Goal: Task Accomplishment & Management: Use online tool/utility

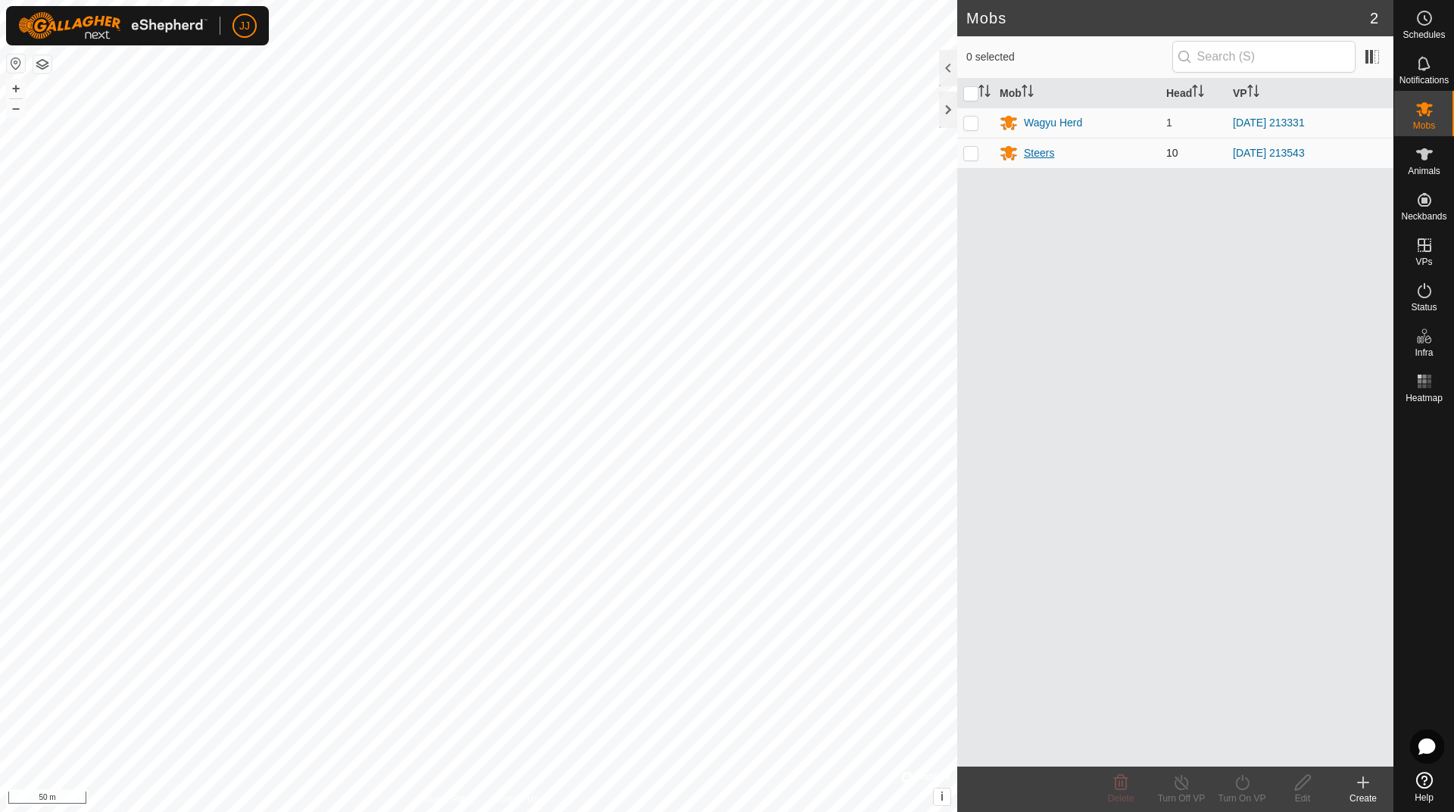
click at [1045, 155] on div "Steers" at bounding box center [1039, 153] width 30 height 16
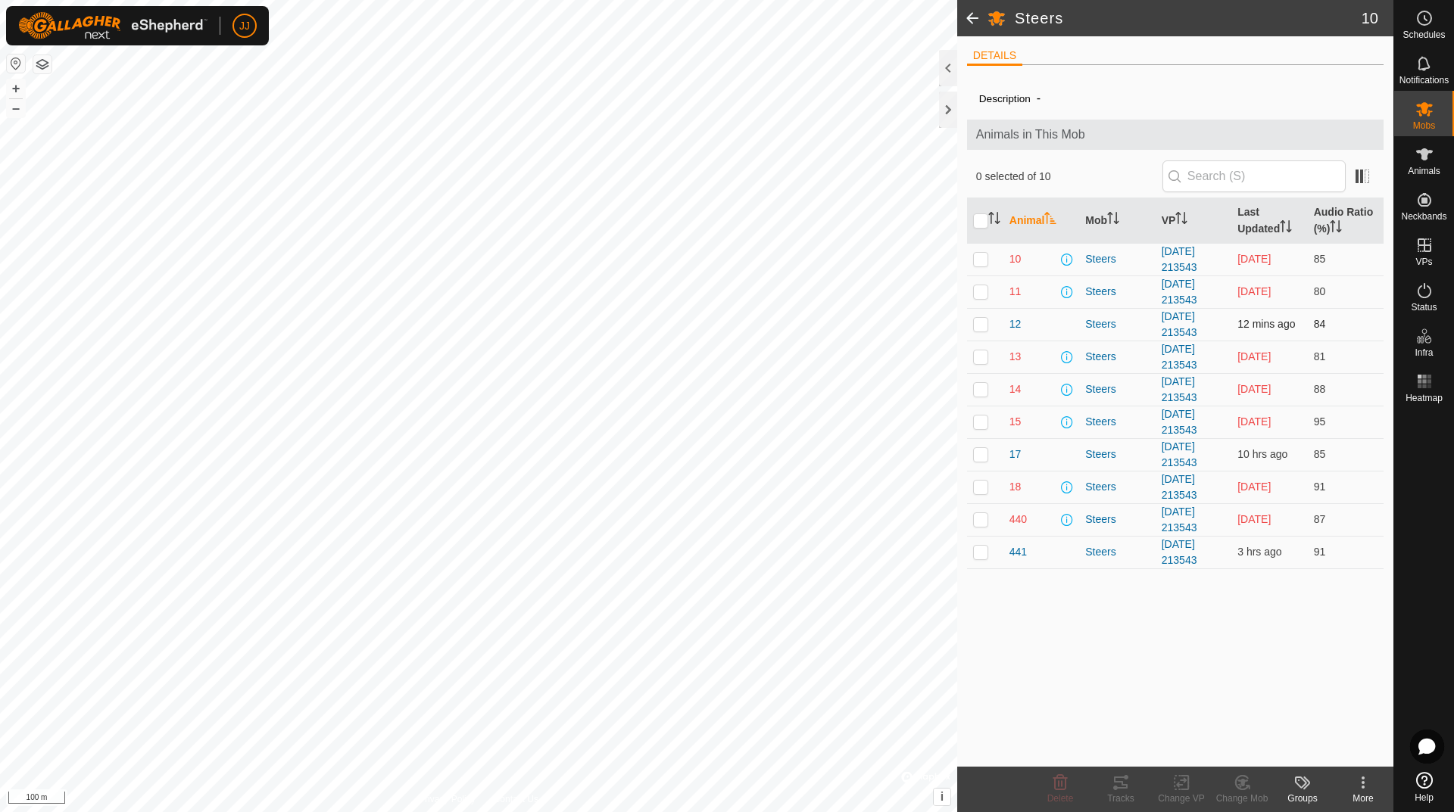
click at [984, 325] on p-checkbox at bounding box center [980, 324] width 15 height 12
checkbox input "true"
click at [1118, 785] on icon at bounding box center [1121, 783] width 18 height 18
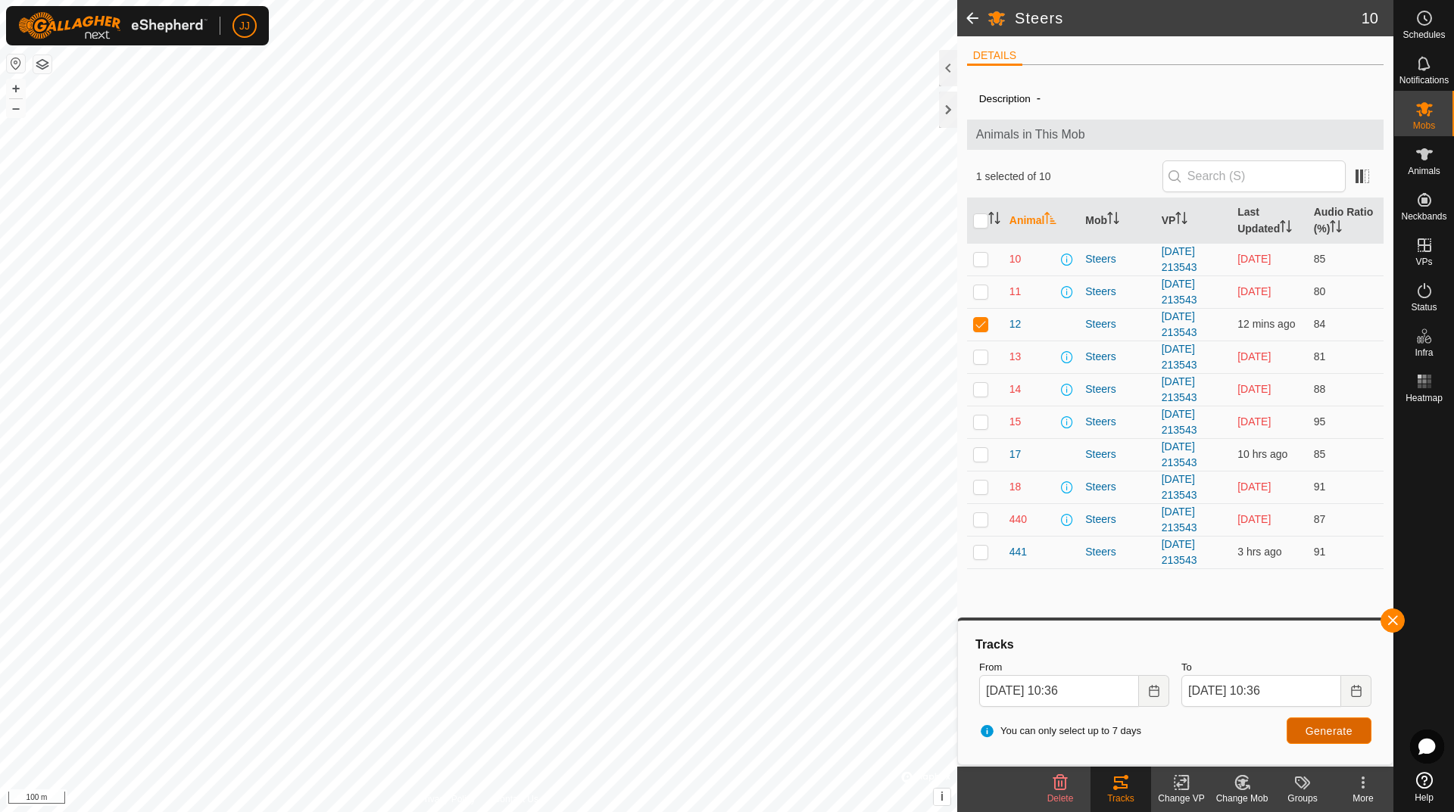
click at [1333, 731] on span "Generate" at bounding box center [1328, 731] width 47 height 12
click at [1152, 689] on icon "Choose Date" at bounding box center [1154, 691] width 12 height 12
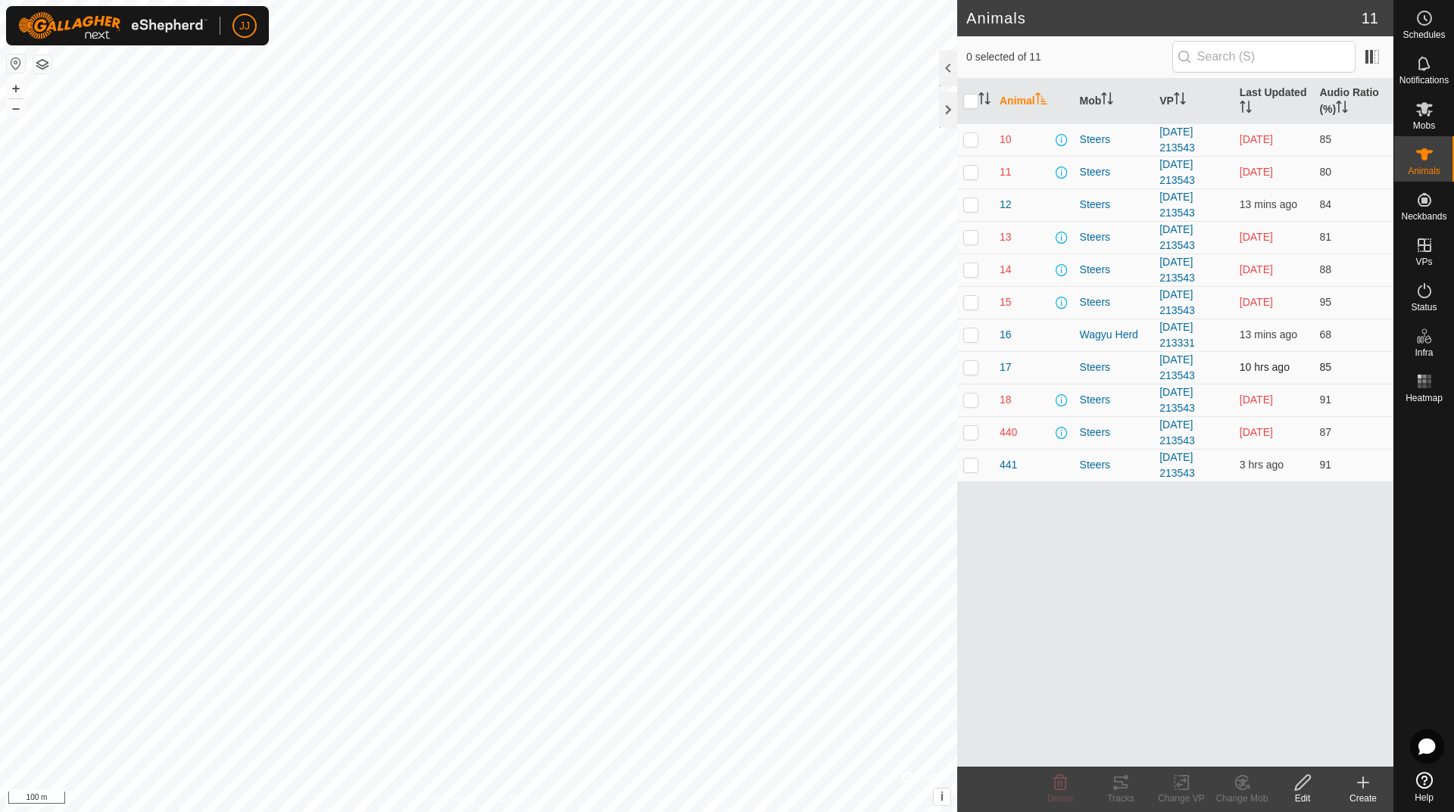
click at [975, 369] on p-checkbox at bounding box center [970, 367] width 15 height 12
checkbox input "true"
click at [1114, 787] on icon at bounding box center [1115, 788] width 5 height 5
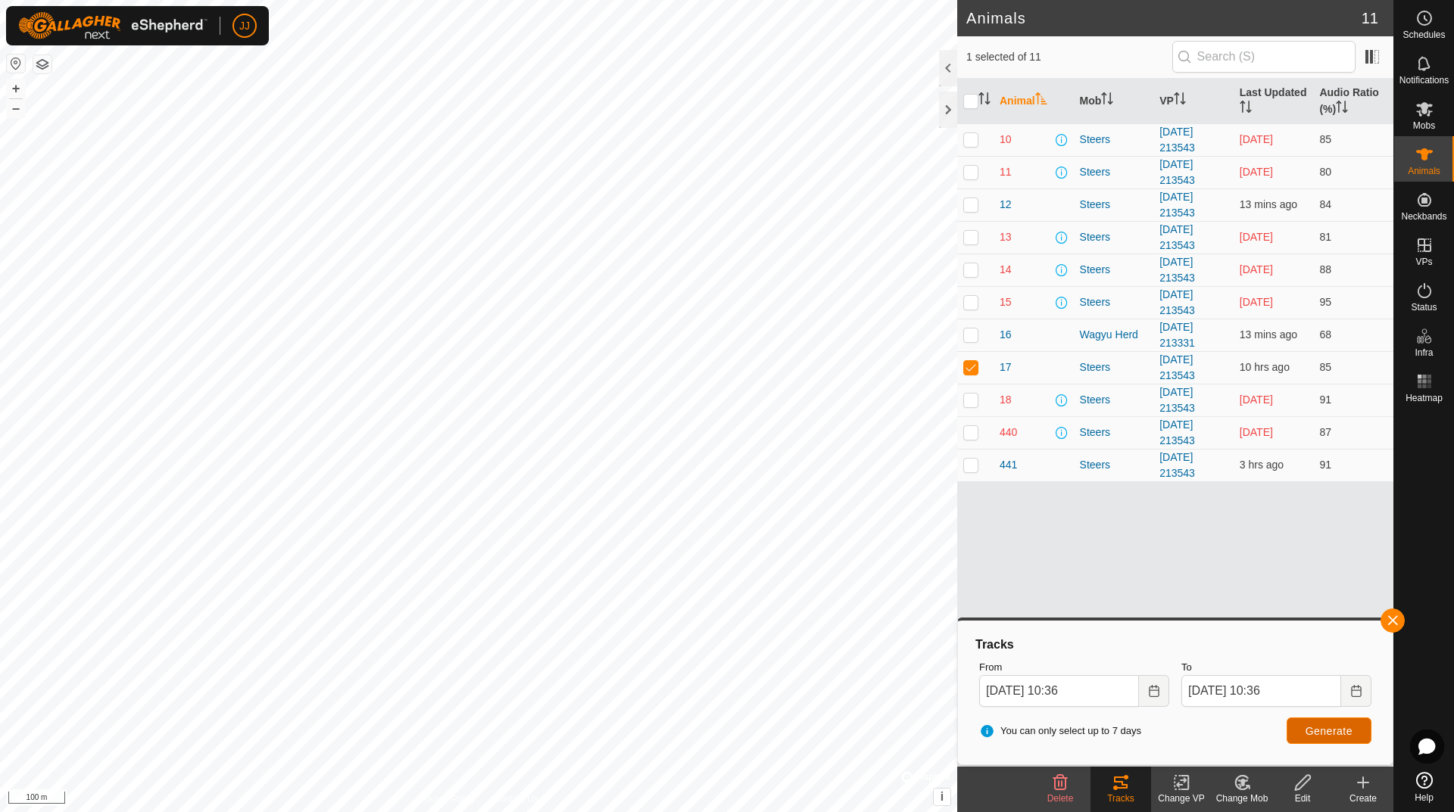
click at [1330, 736] on span "Generate" at bounding box center [1328, 731] width 47 height 12
checkbox input "true"
checkbox input "false"
click at [973, 303] on p-checkbox at bounding box center [970, 302] width 15 height 12
checkbox input "false"
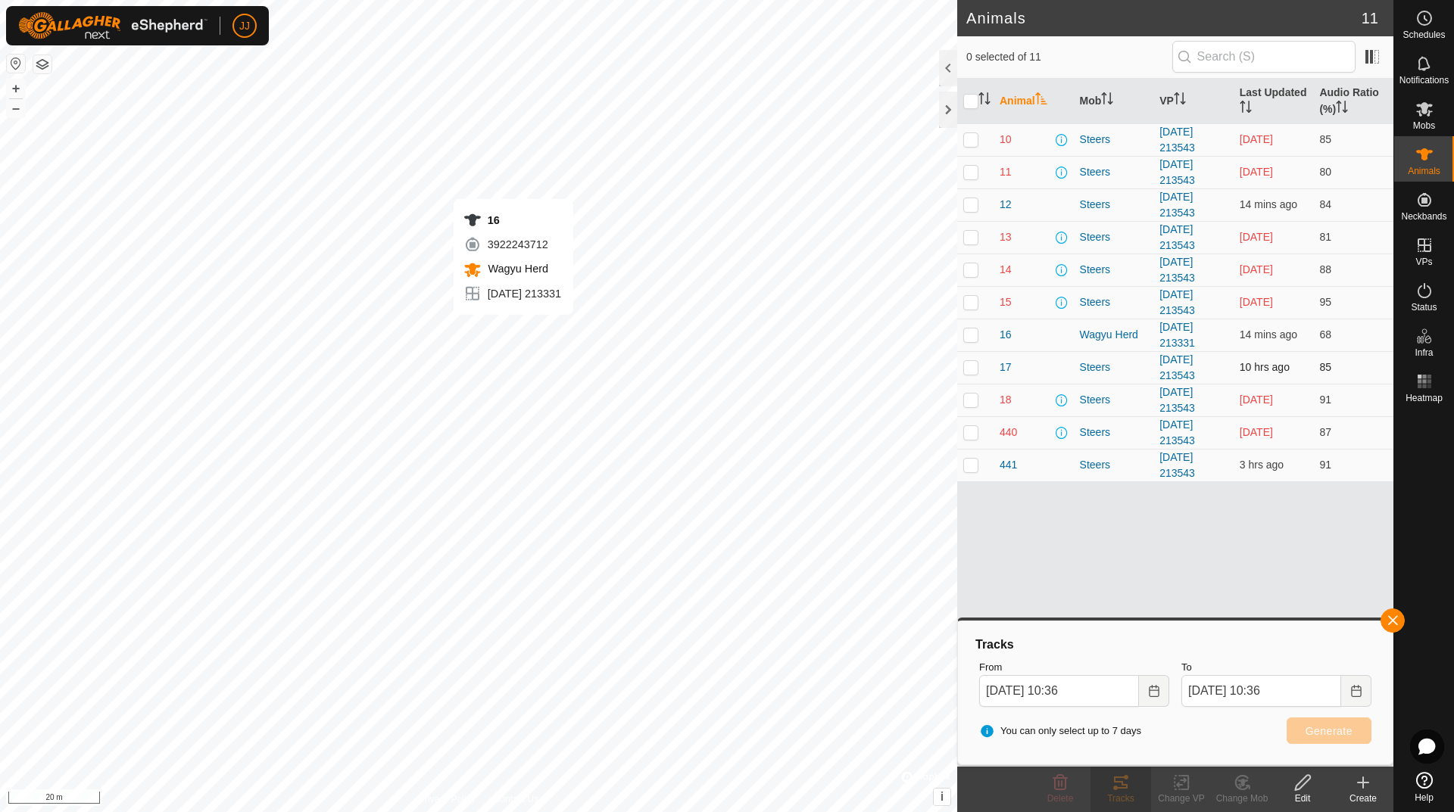
checkbox input "true"
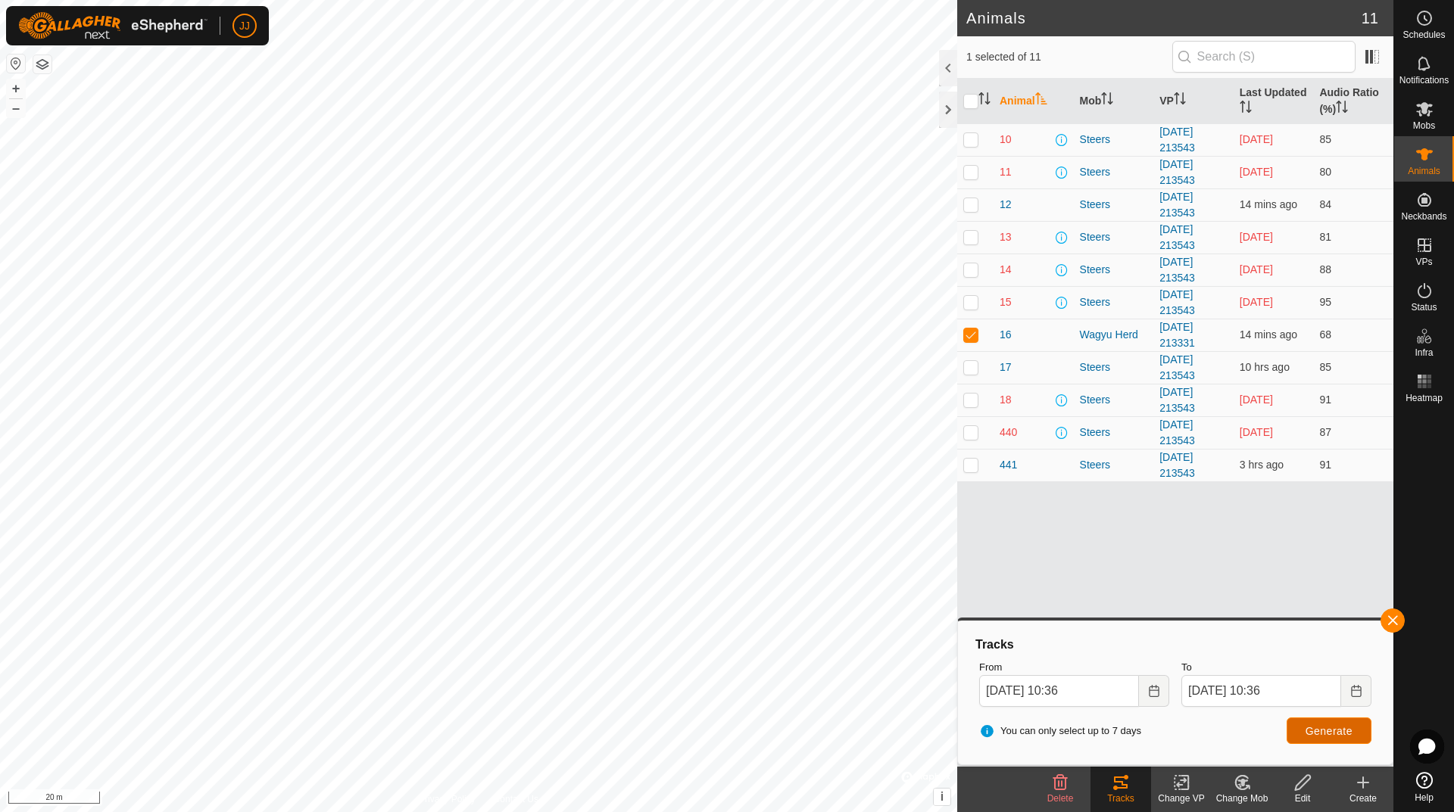
click at [1329, 727] on span "Generate" at bounding box center [1328, 731] width 47 height 12
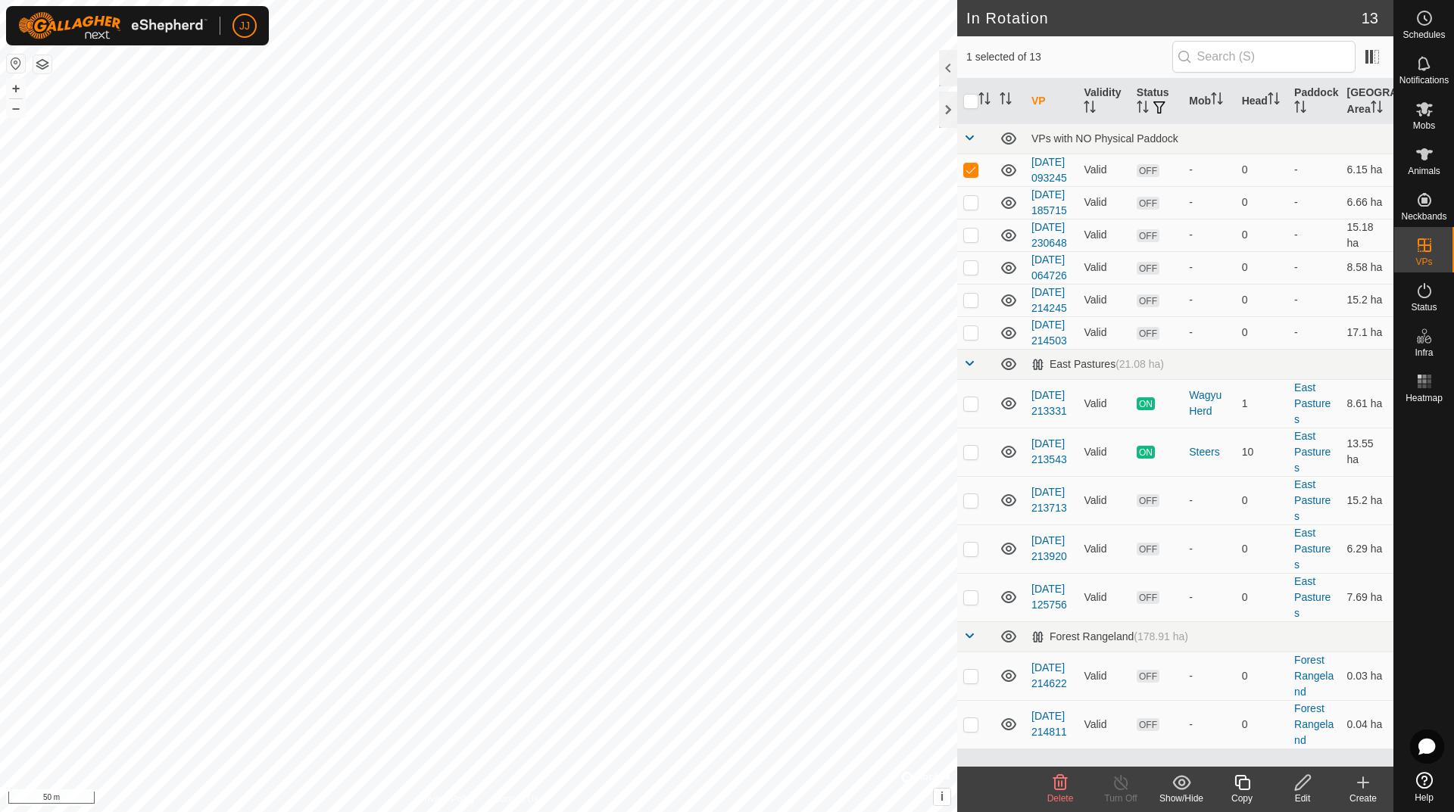
checkbox input "false"
click at [970, 241] on p-checkbox at bounding box center [970, 235] width 15 height 12
checkbox input "false"
click at [1427, 160] on icon at bounding box center [1424, 154] width 18 height 18
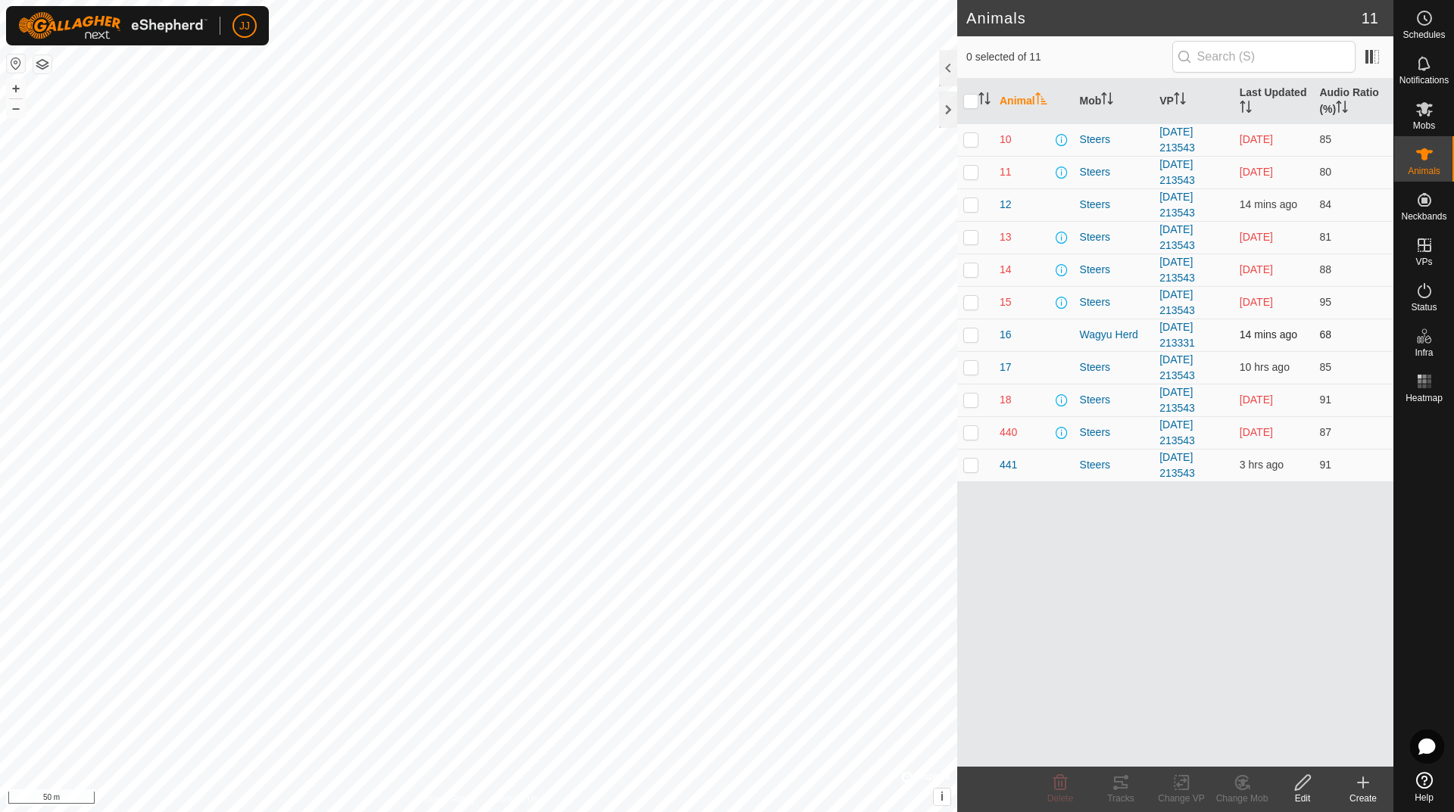
click at [973, 338] on p-checkbox at bounding box center [970, 335] width 15 height 12
checkbox input "true"
click at [1124, 795] on div "Tracks" at bounding box center [1120, 799] width 61 height 14
